Goal: Task Accomplishment & Management: Manage account settings

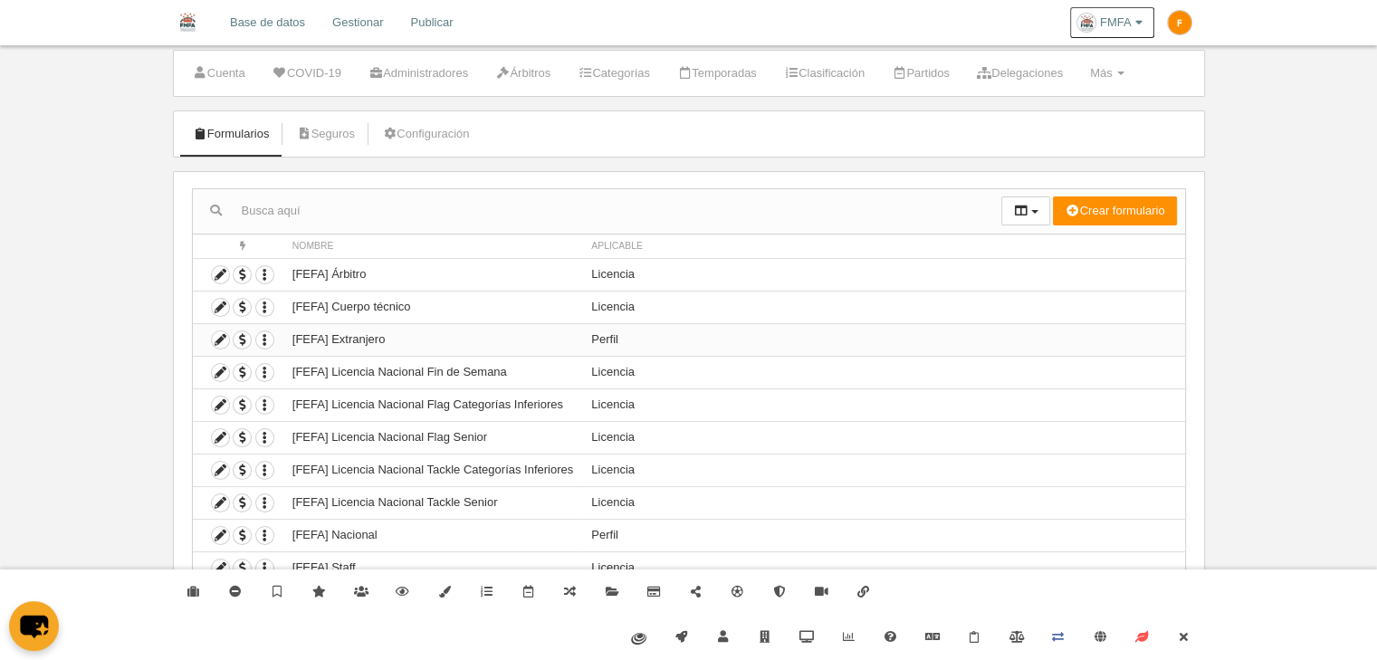
scroll to position [58, 0]
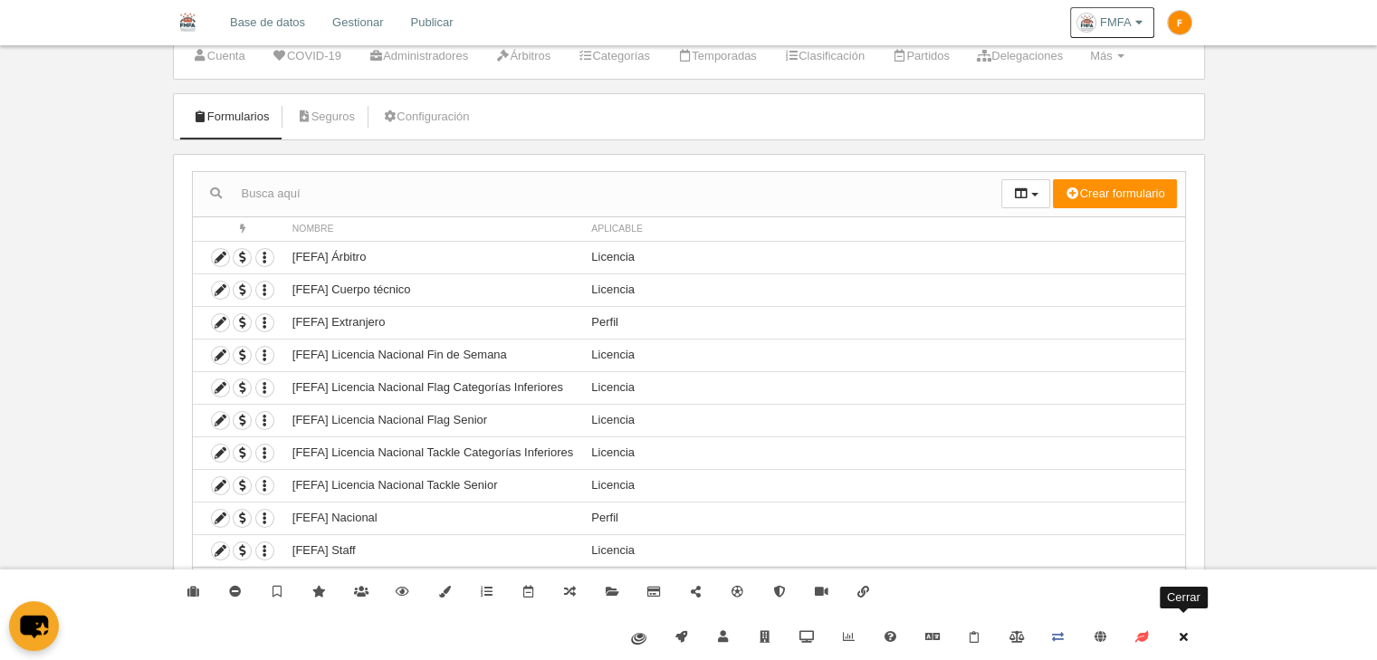
click at [1187, 645] on link "Cerrar" at bounding box center [1184, 637] width 42 height 45
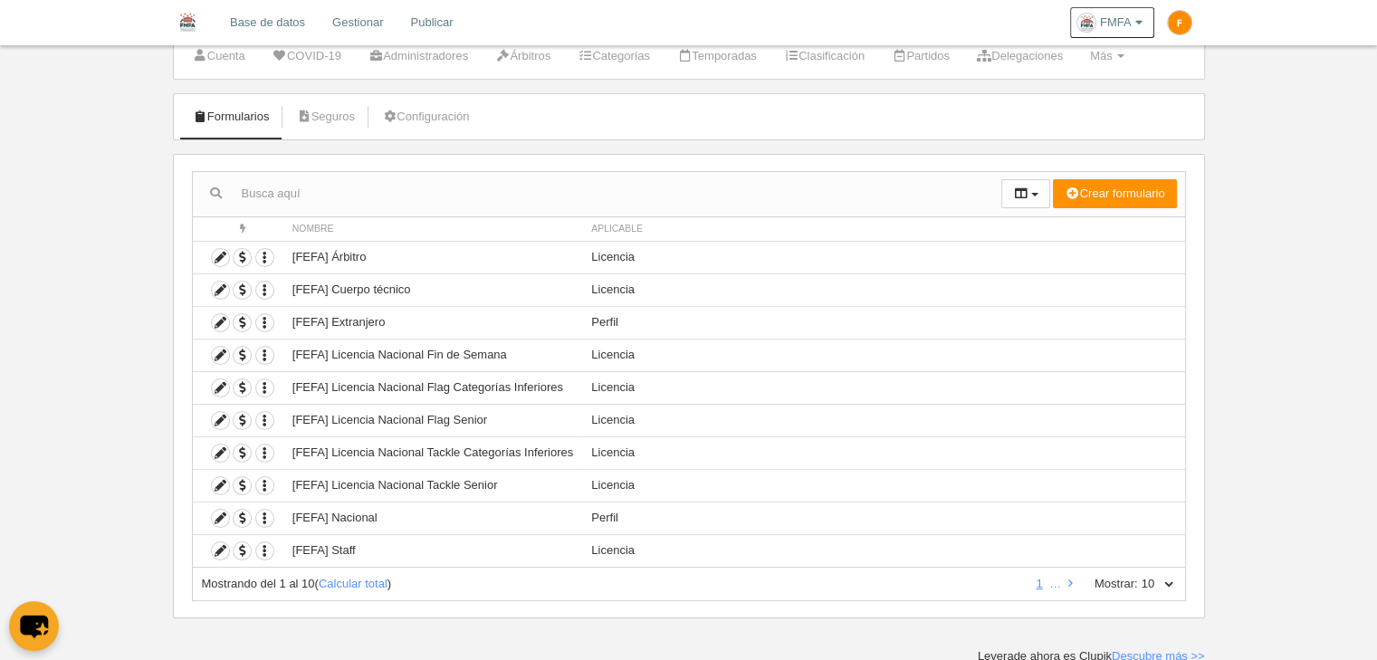
click at [1168, 578] on select "10 25 50 100 500" at bounding box center [1157, 584] width 38 height 16
select select "500"
click at [1138, 576] on select "10 25 50 100 500" at bounding box center [1157, 584] width 38 height 16
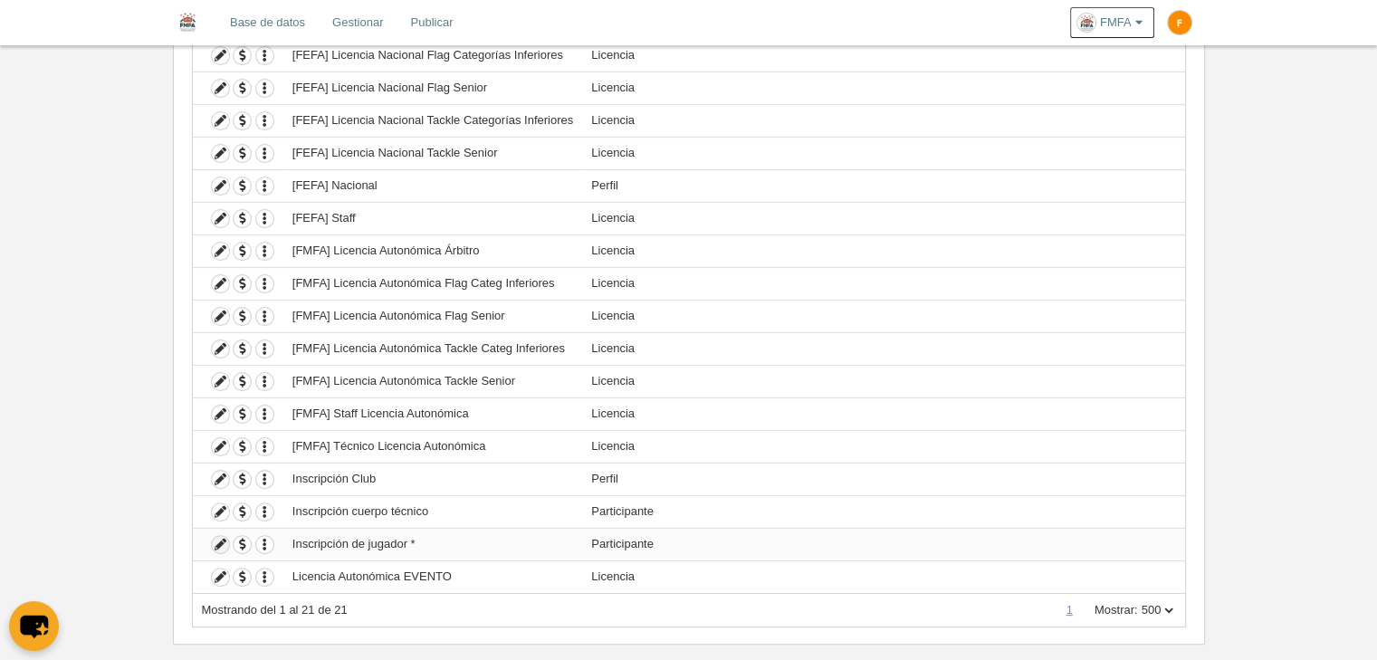
scroll to position [415, 0]
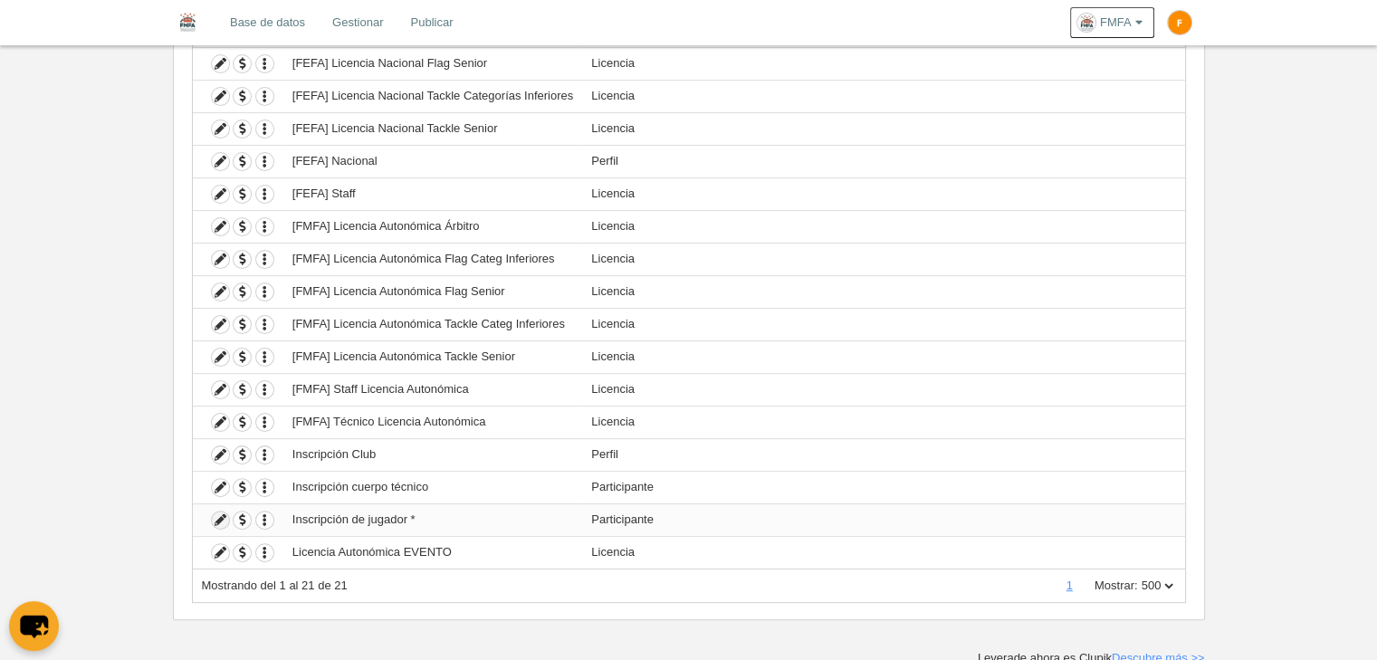
click at [221, 522] on icon at bounding box center [220, 520] width 17 height 17
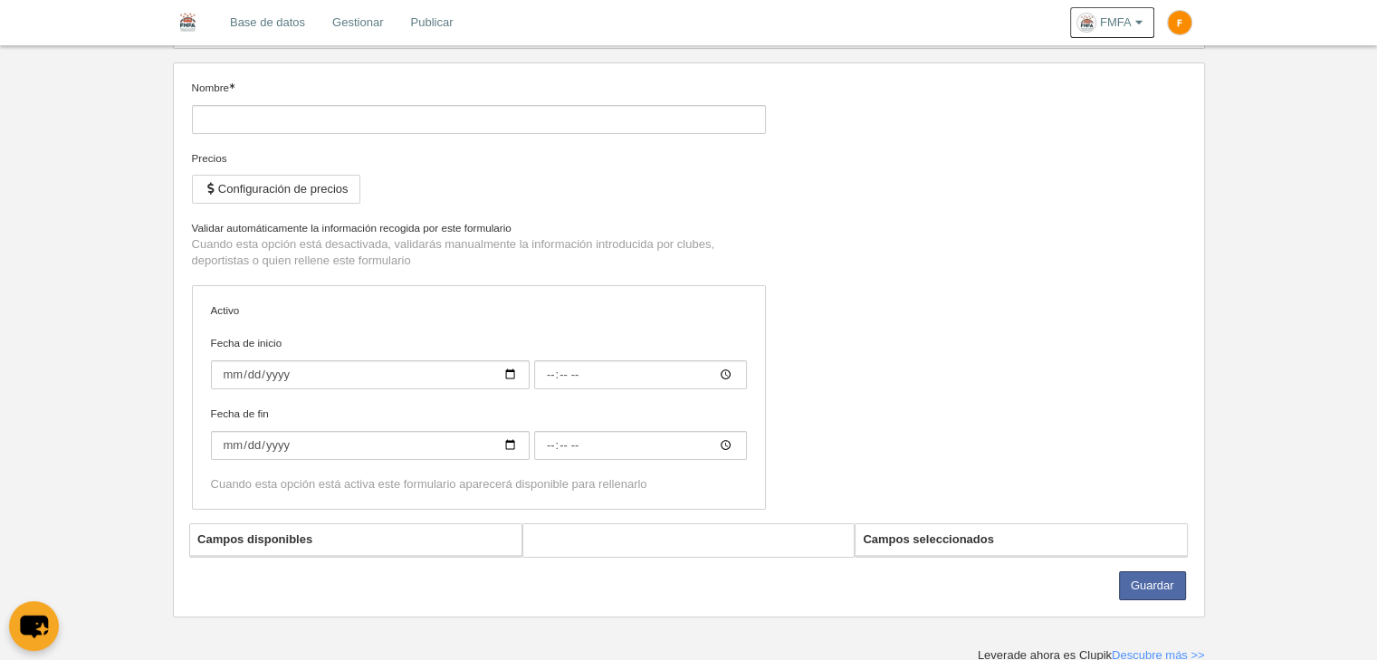
type input "Inscripción de jugador *"
checkbox input "true"
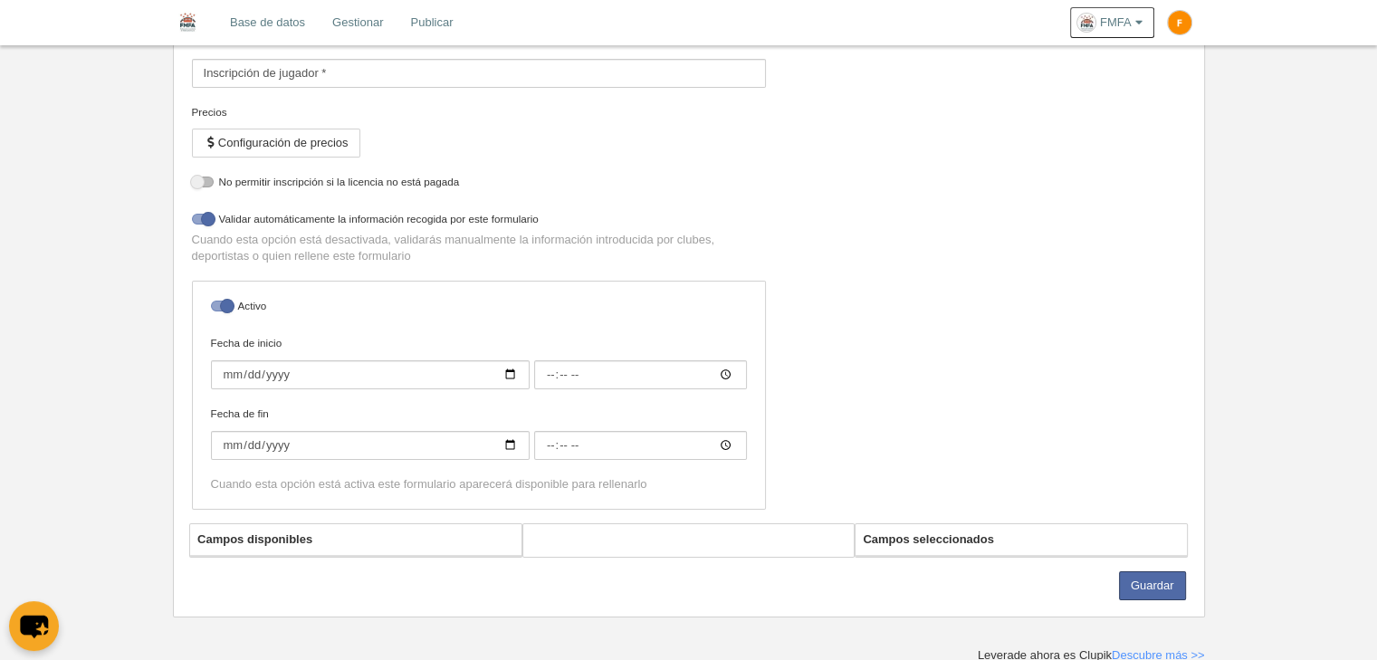
select select "selected"
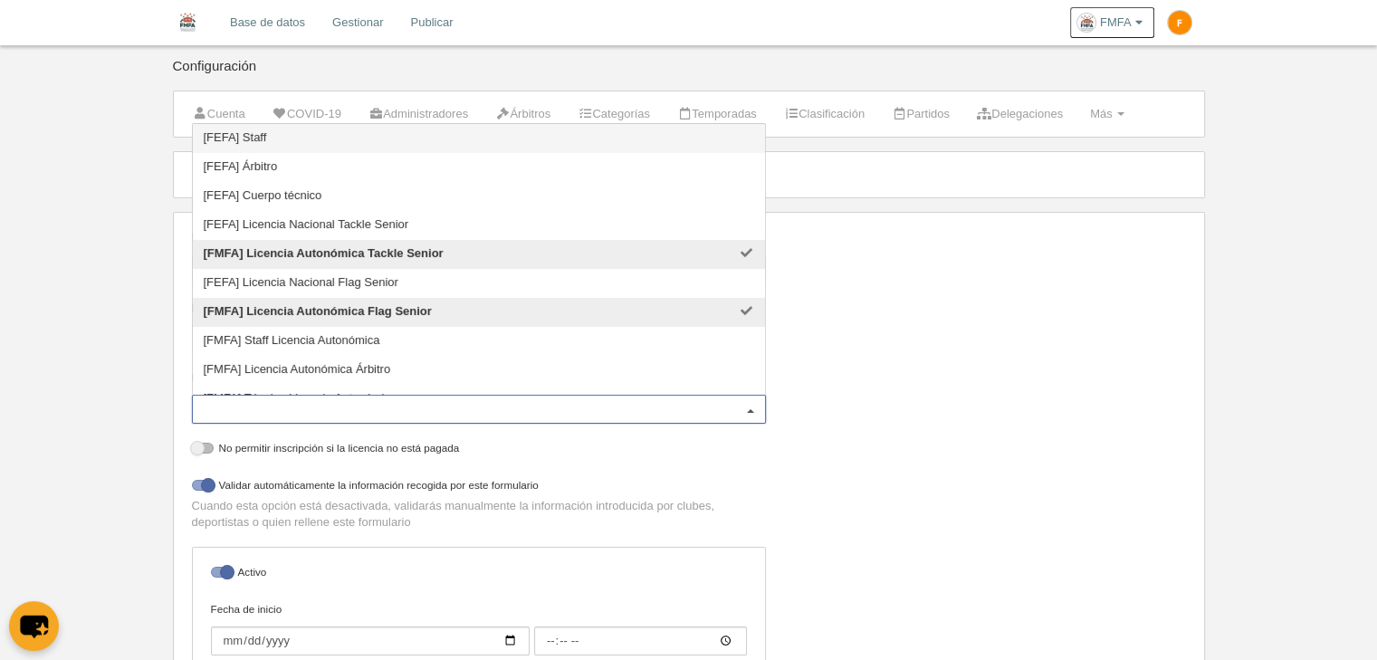
click at [412, 397] on div "[FMFA] Licencia Autonómica Tackle Senior [FMFA] Licencia Autonómica Flag Senior" at bounding box center [479, 409] width 574 height 29
click at [965, 391] on div "Nombre Inscripción de jugador * Precios Configuración de precios Formularios de…" at bounding box center [689, 509] width 1008 height 560
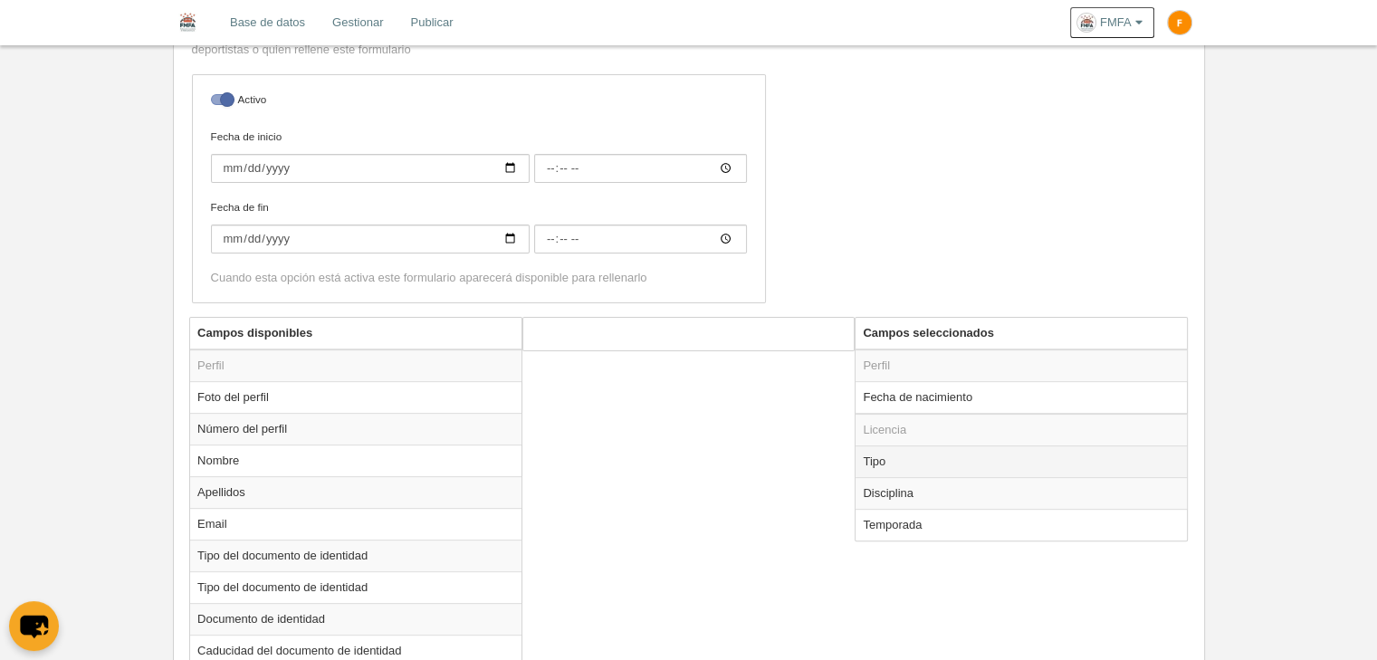
scroll to position [543, 0]
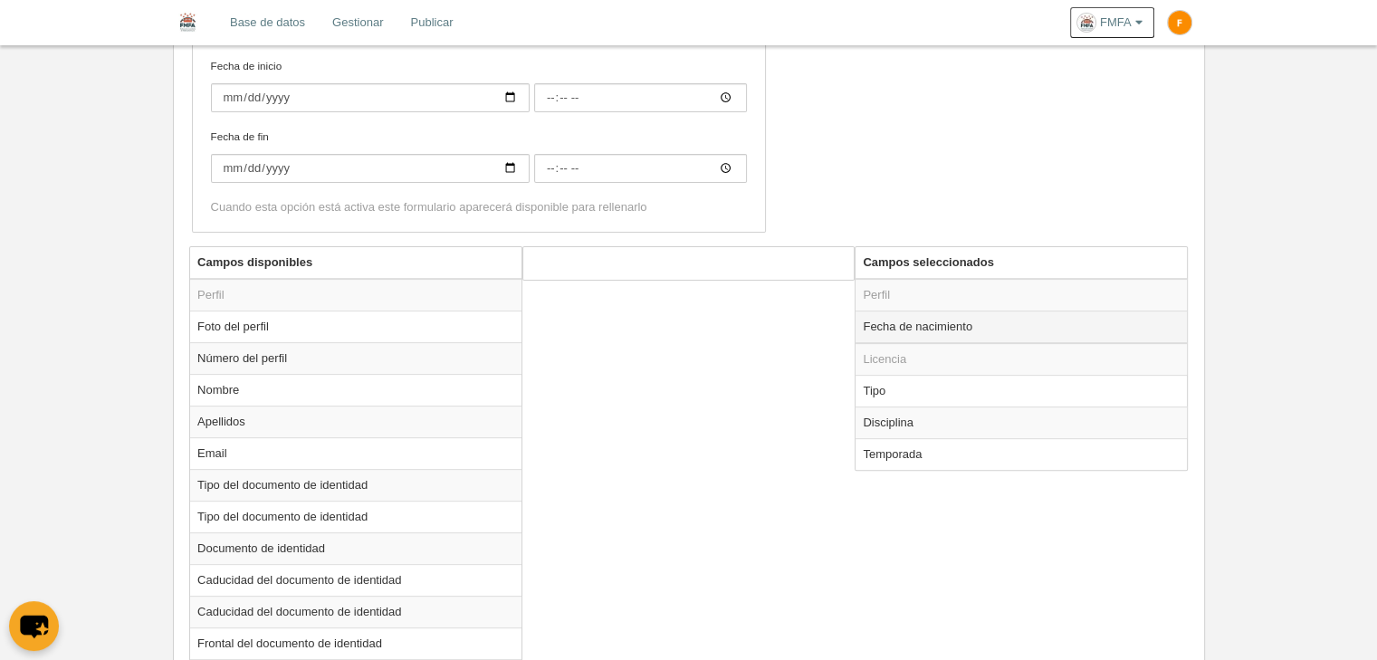
click at [977, 325] on td "Fecha de nacimiento" at bounding box center [1021, 327] width 331 height 33
radio input "true"
